Goal: Task Accomplishment & Management: Manage account settings

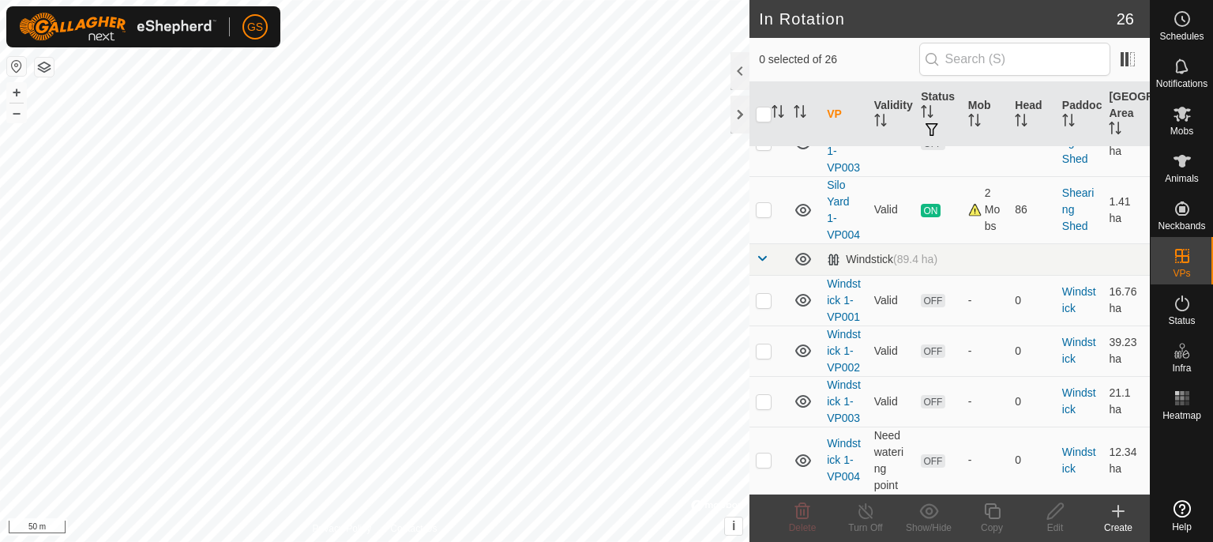
scroll to position [1813, 0]
click at [832, 292] on td "Windstick 1-VP001" at bounding box center [843, 300] width 47 height 51
click at [765, 216] on p-checkbox at bounding box center [764, 209] width 16 height 13
checkbox input "true"
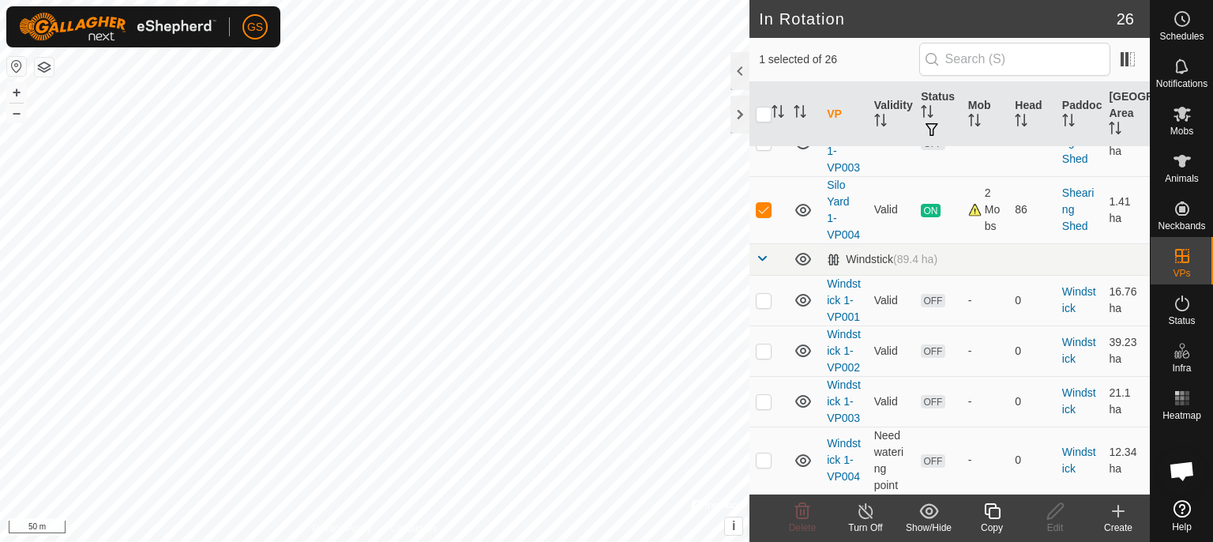
click at [990, 518] on icon at bounding box center [992, 511] width 16 height 16
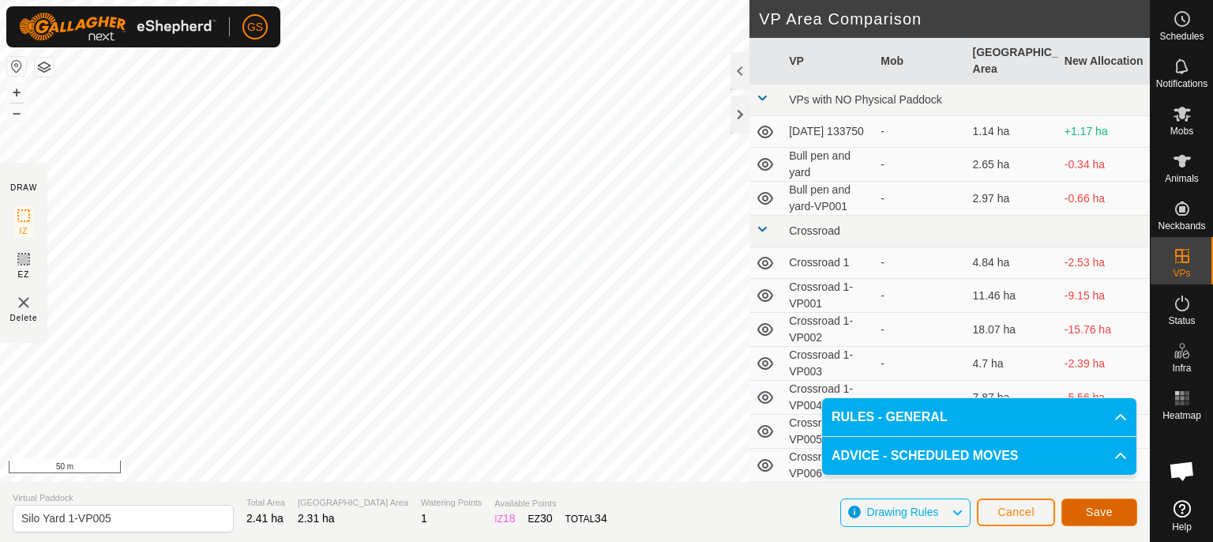
click at [1094, 513] on span "Save" at bounding box center [1099, 511] width 27 height 13
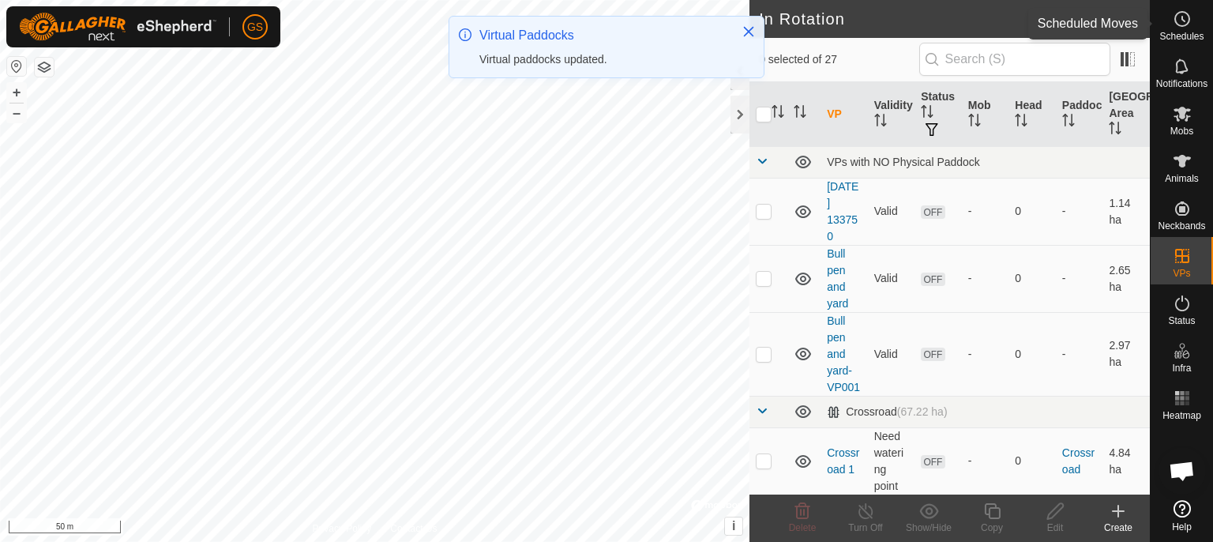
click at [1180, 32] on span "Schedules" at bounding box center [1181, 36] width 44 height 9
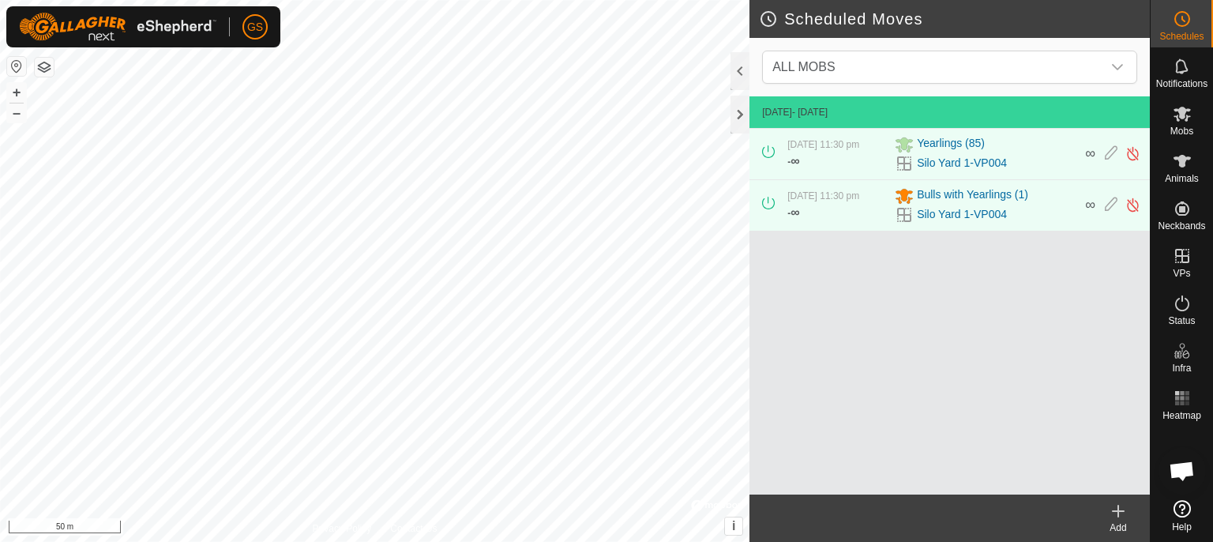
click at [1122, 519] on icon at bounding box center [1117, 510] width 19 height 19
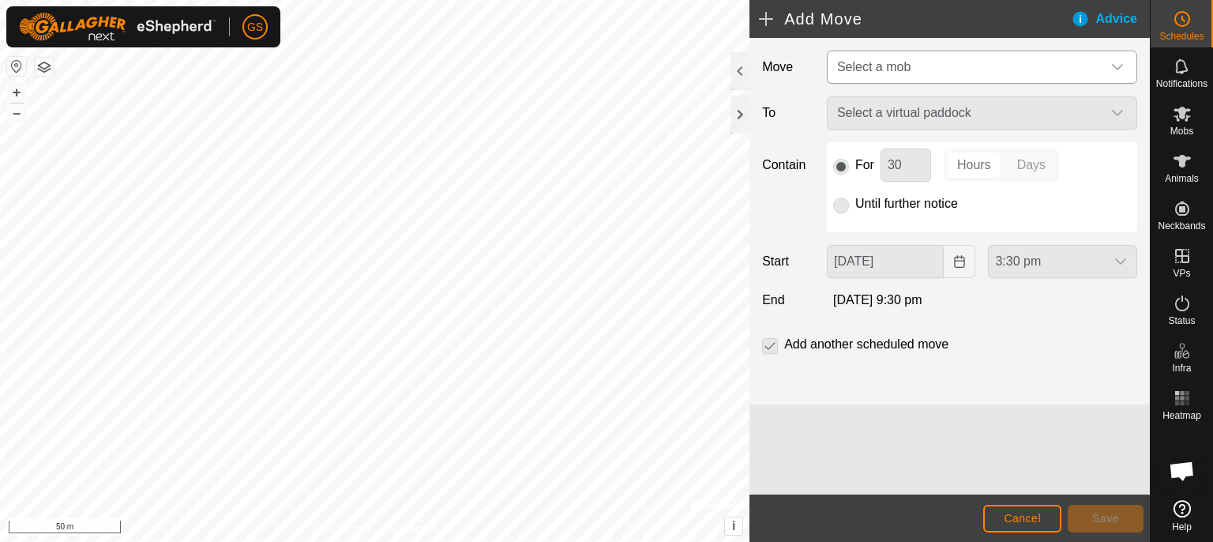
click at [1123, 67] on icon "dropdown trigger" at bounding box center [1117, 67] width 13 height 13
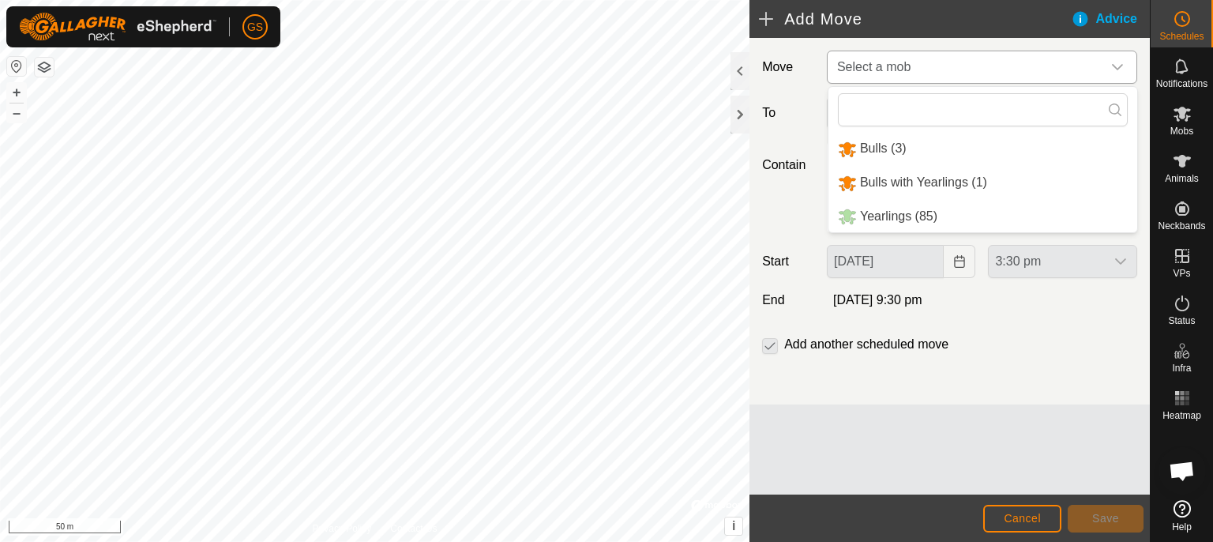
click at [895, 222] on li "Yearlings (85)" at bounding box center [982, 217] width 309 height 32
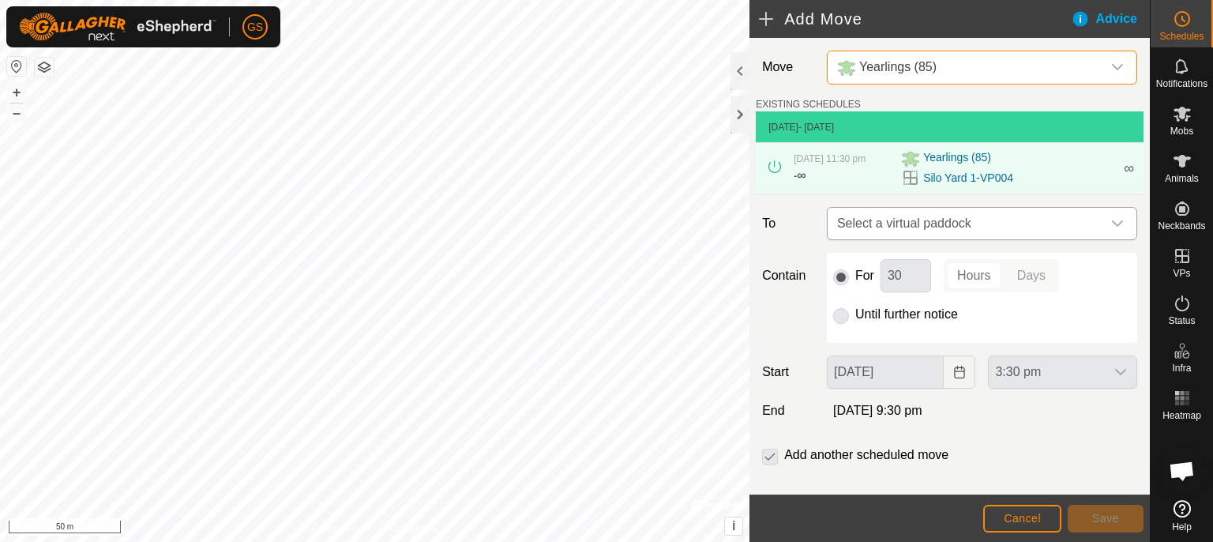
click at [1111, 230] on icon "dropdown trigger" at bounding box center [1117, 223] width 13 height 13
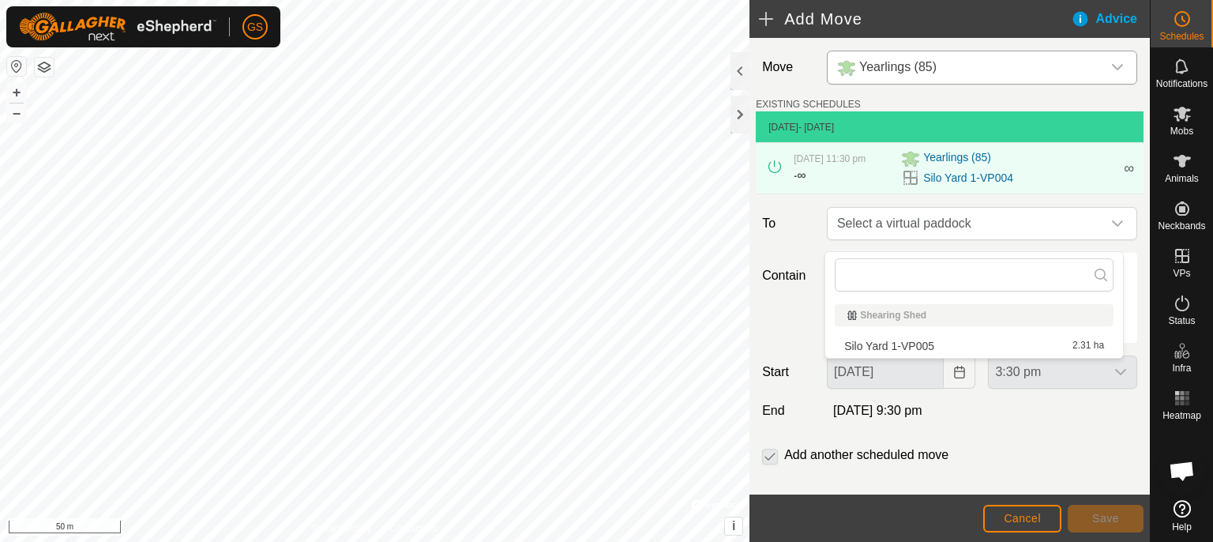
click at [917, 343] on span "Silo Yard 1-VP005" at bounding box center [889, 345] width 90 height 11
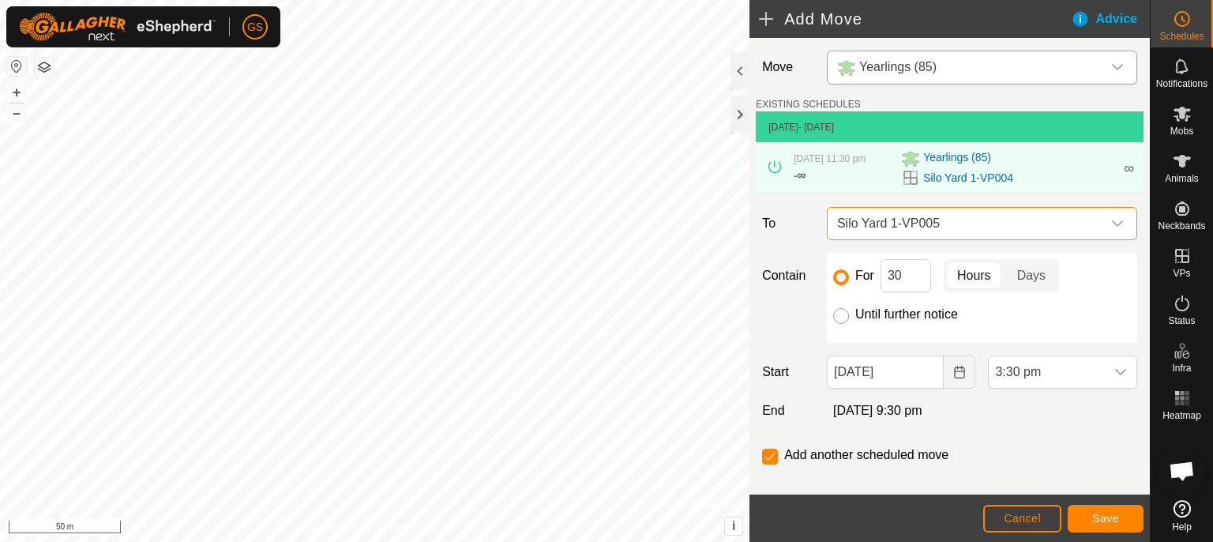
click at [837, 324] on input "Until further notice" at bounding box center [841, 316] width 16 height 16
radio input "true"
checkbox input "false"
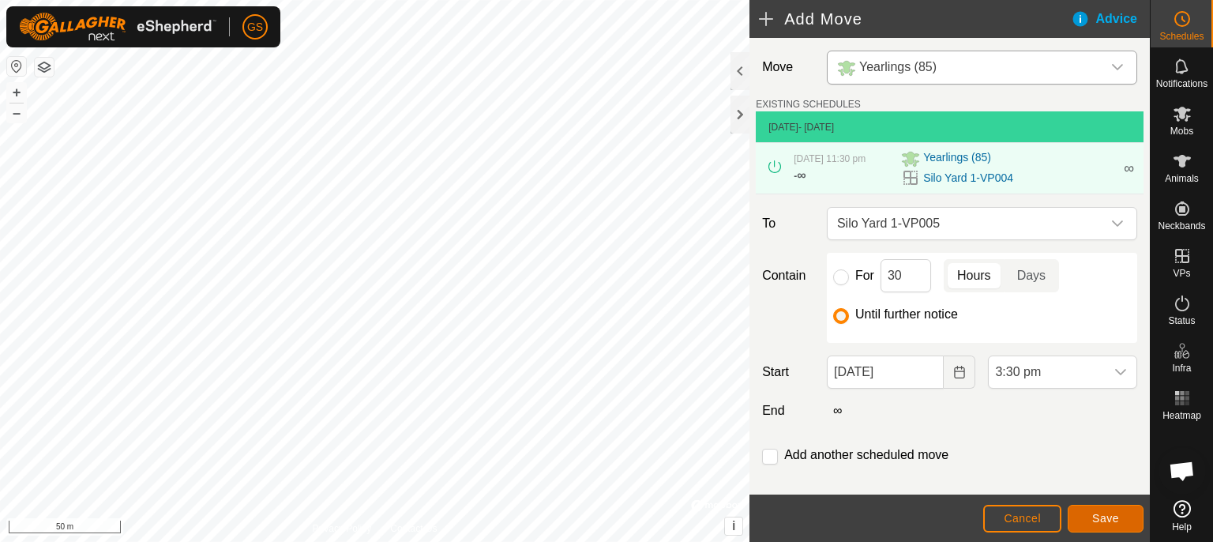
click at [1101, 515] on span "Save" at bounding box center [1105, 518] width 27 height 13
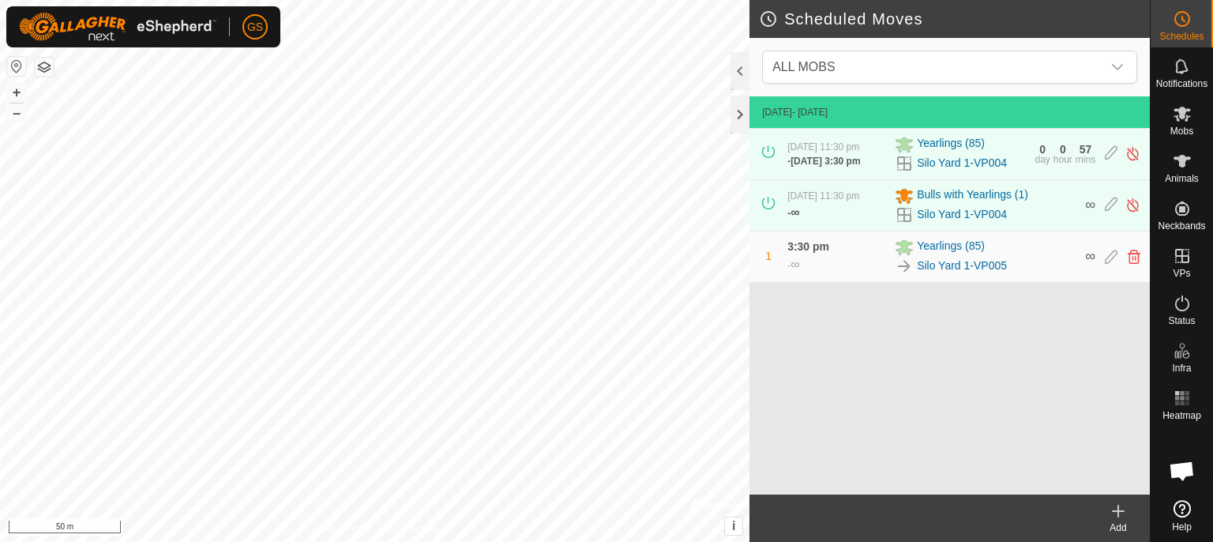
click at [1125, 519] on icon at bounding box center [1117, 510] width 19 height 19
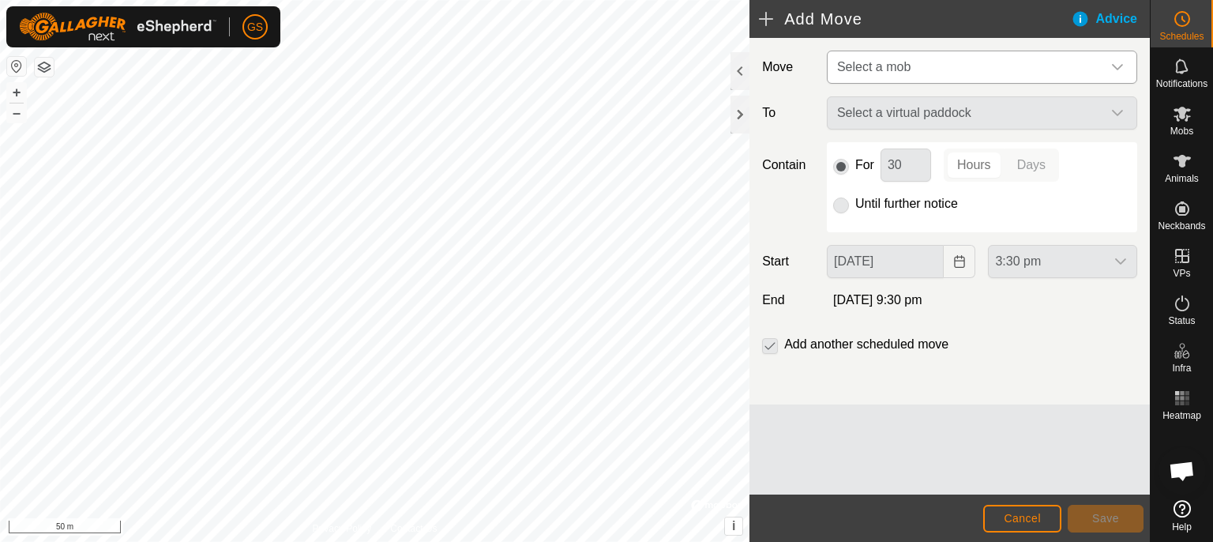
click at [933, 68] on span "Select a mob" at bounding box center [966, 67] width 271 height 32
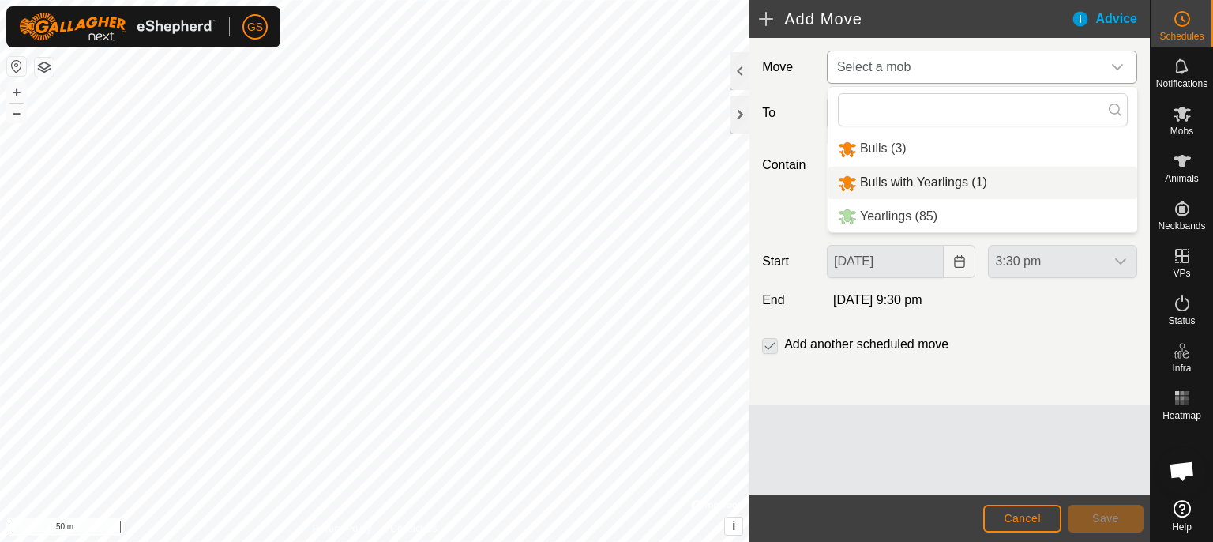
click at [1074, 189] on li "Bulls with Yearlings (1)" at bounding box center [982, 183] width 309 height 32
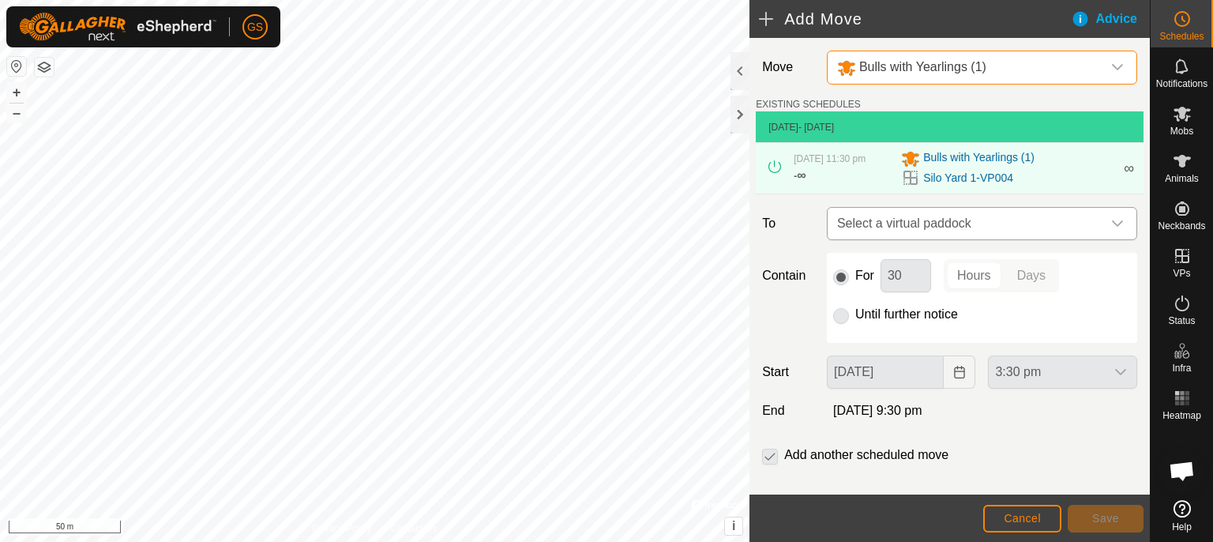
click at [962, 234] on span "Select a virtual paddock" at bounding box center [966, 224] width 271 height 32
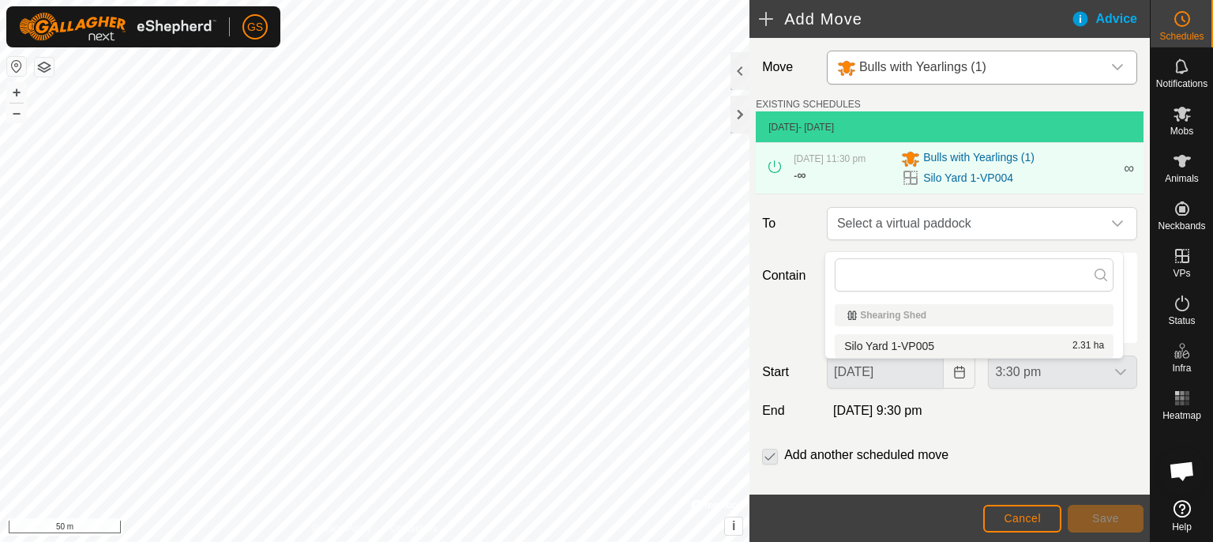
click at [935, 348] on li "Silo Yard 1-VP005 2.31 ha" at bounding box center [974, 346] width 279 height 24
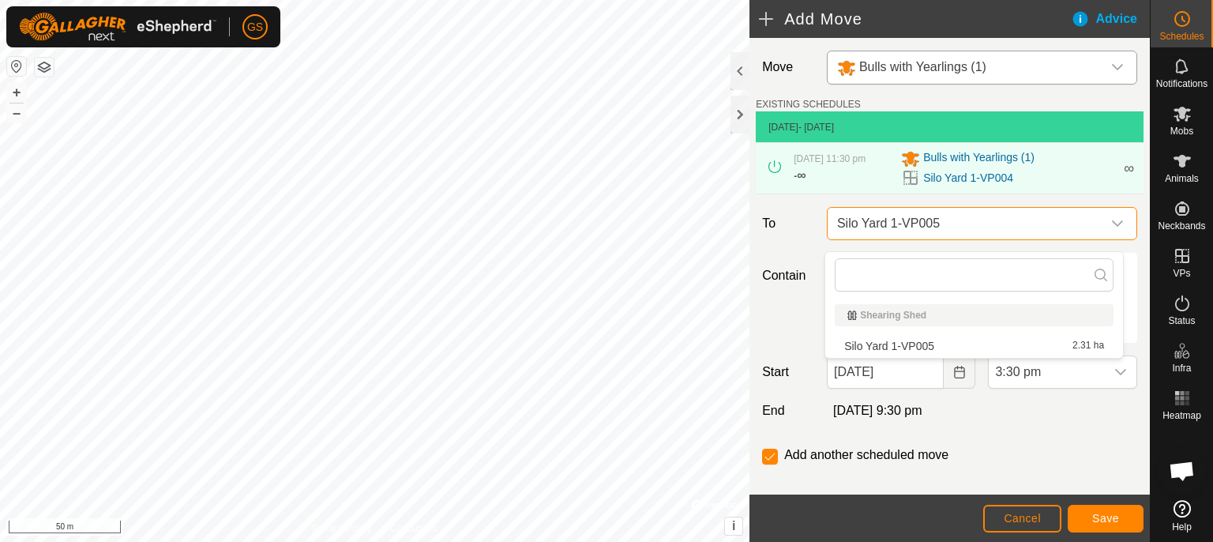
click at [836, 324] on input "Until further notice" at bounding box center [841, 316] width 16 height 16
radio input "true"
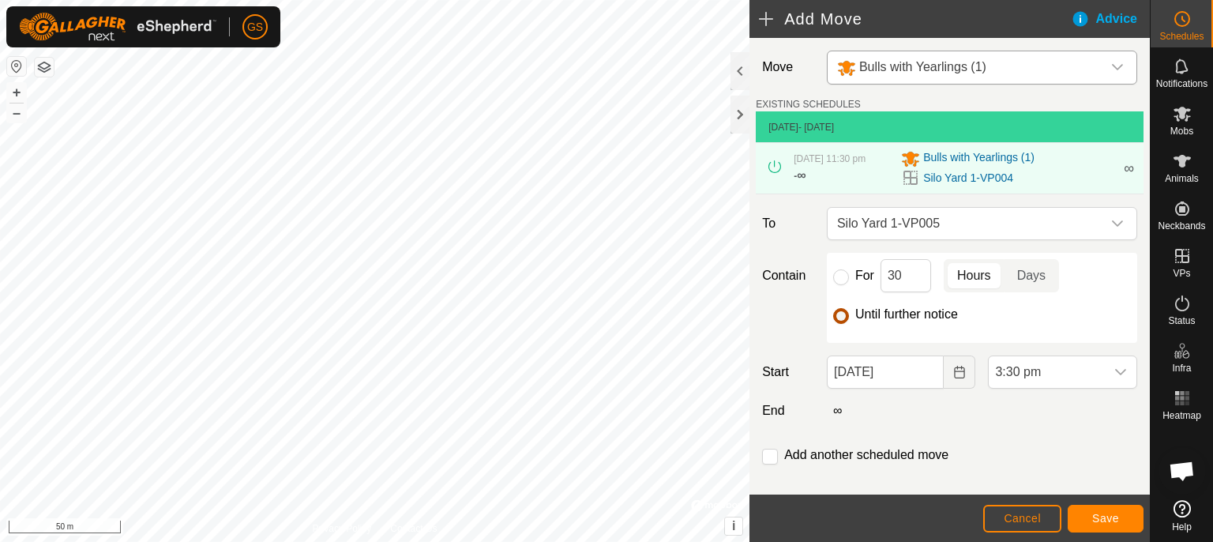
checkbox input "false"
click at [1123, 519] on button "Save" at bounding box center [1105, 518] width 76 height 28
